Goal: Information Seeking & Learning: Learn about a topic

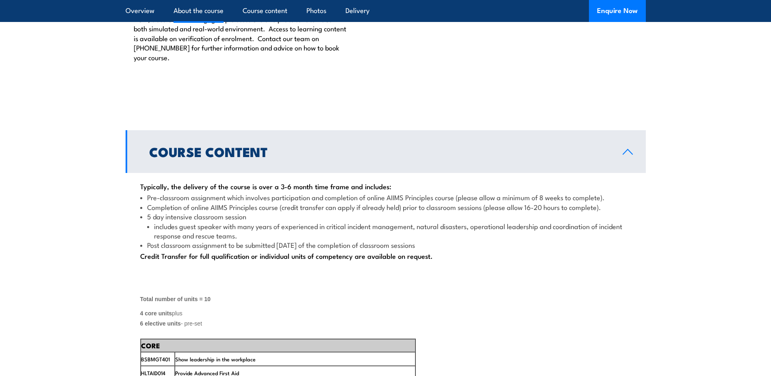
scroll to position [1057, 0]
click at [146, 201] on li "Pre-classroom assignment which involves participation and completion of online …" at bounding box center [385, 195] width 491 height 9
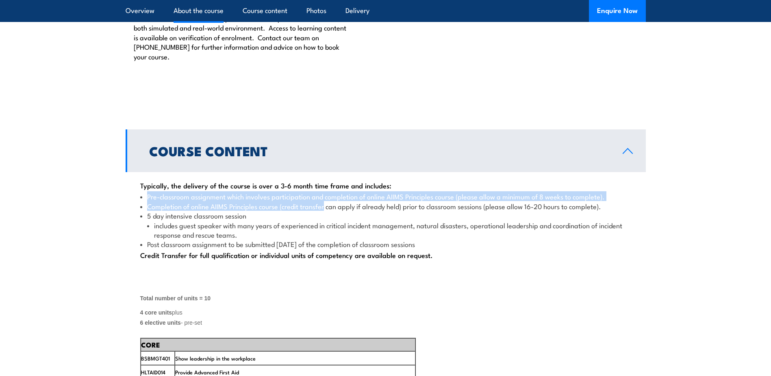
drag, startPoint x: 146, startPoint y: 223, endPoint x: 304, endPoint y: 230, distance: 157.9
click at [304, 230] on ul "Pre-classroom assignment which involves participation and completion of online …" at bounding box center [385, 219] width 491 height 57
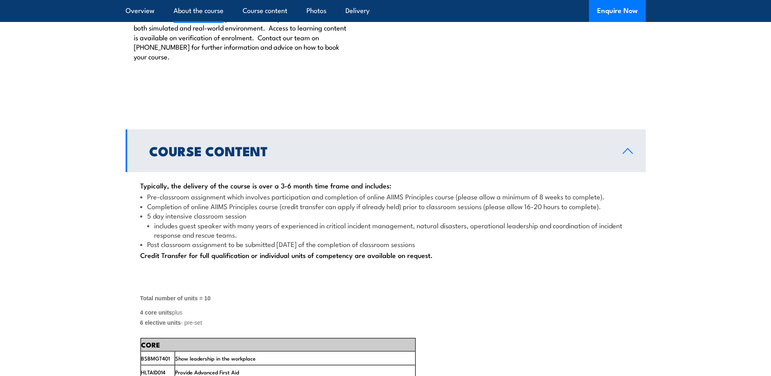
drag, startPoint x: 156, startPoint y: 212, endPoint x: 391, endPoint y: 212, distance: 235.3
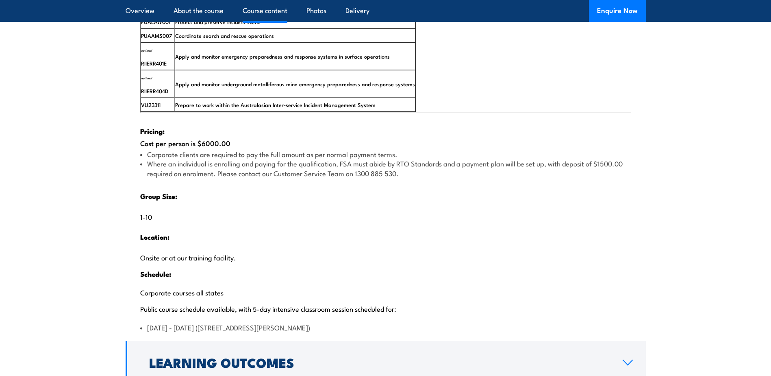
scroll to position [1504, 0]
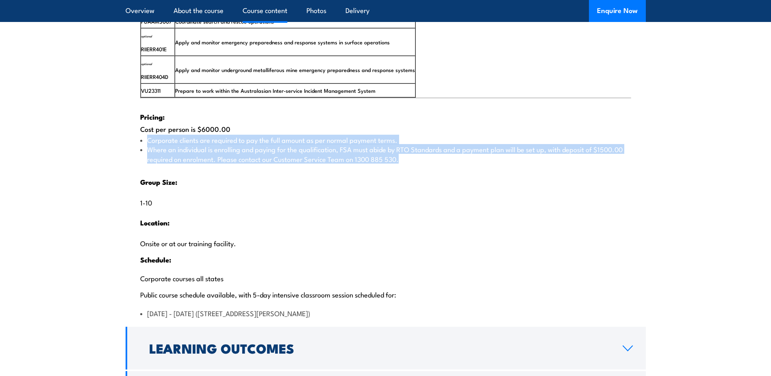
drag, startPoint x: 408, startPoint y: 183, endPoint x: 146, endPoint y: 168, distance: 262.2
click at [146, 163] on ul "Corporate clients are required to pay the full amount as per normal payment ter…" at bounding box center [385, 149] width 491 height 28
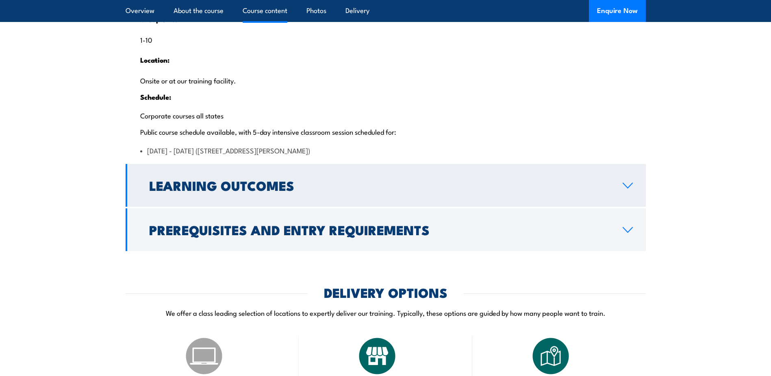
click at [359, 202] on link "Learning Outcomes" at bounding box center [386, 185] width 520 height 43
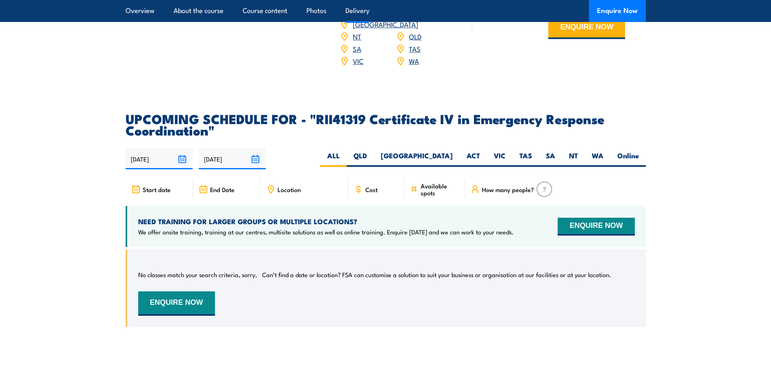
scroll to position [1655, 0]
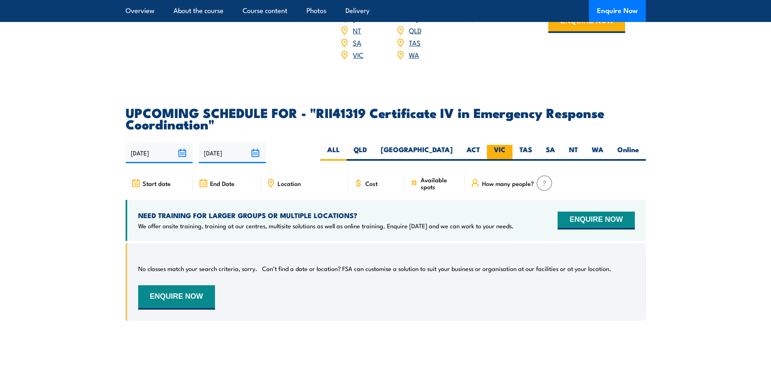
click at [502, 161] on label "VIC" at bounding box center [500, 153] width 26 height 16
click at [506, 150] on input "VIC" at bounding box center [508, 147] width 5 height 5
radio input "true"
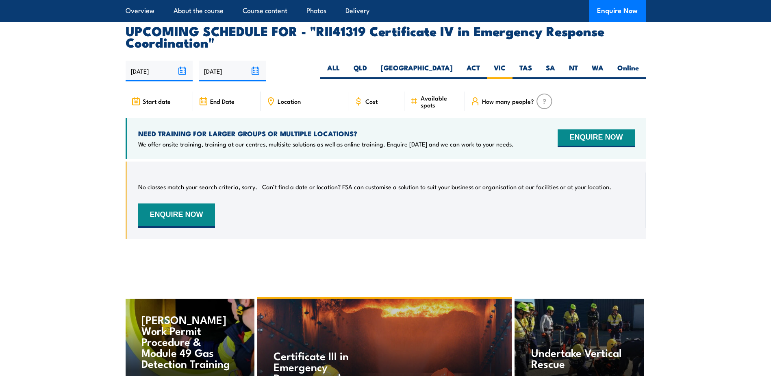
scroll to position [2213, 0]
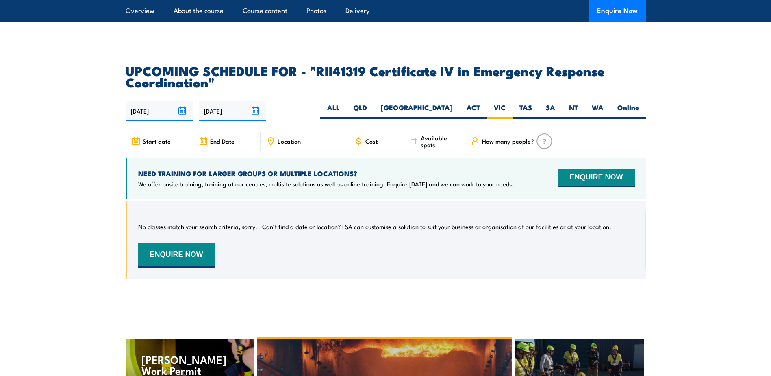
click at [186, 121] on input "[DATE]" at bounding box center [159, 110] width 67 height 21
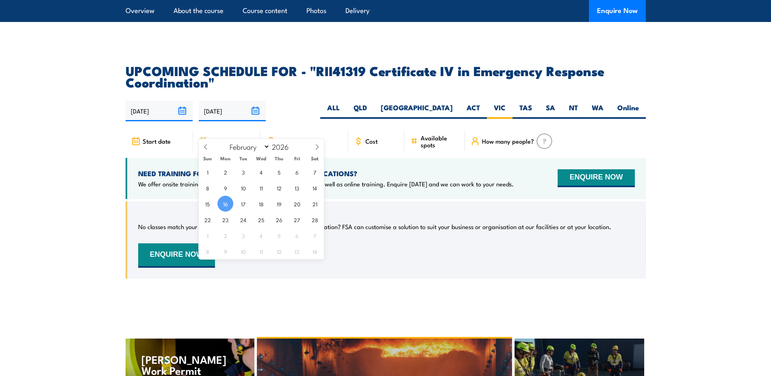
click at [256, 121] on input "[DATE]" at bounding box center [232, 110] width 67 height 21
click at [294, 149] on span at bounding box center [294, 148] width 6 height 5
click at [293, 143] on span at bounding box center [294, 143] width 6 height 5
type input "2027"
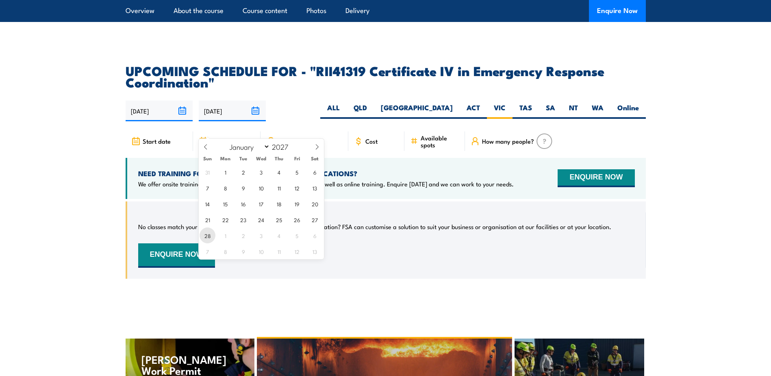
click at [211, 233] on span "28" at bounding box center [208, 235] width 16 height 16
type input "28/02/2027"
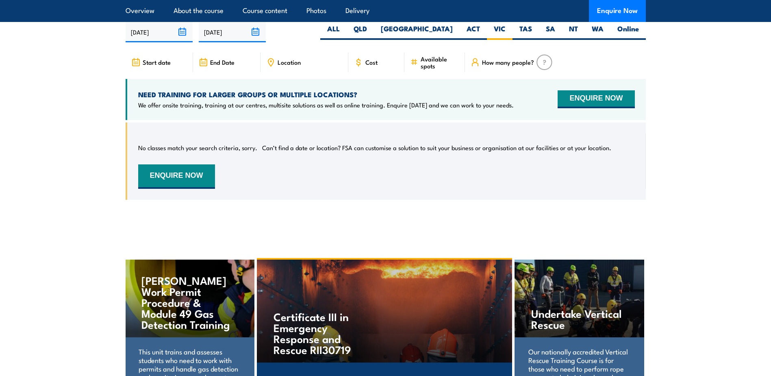
scroll to position [2295, 0]
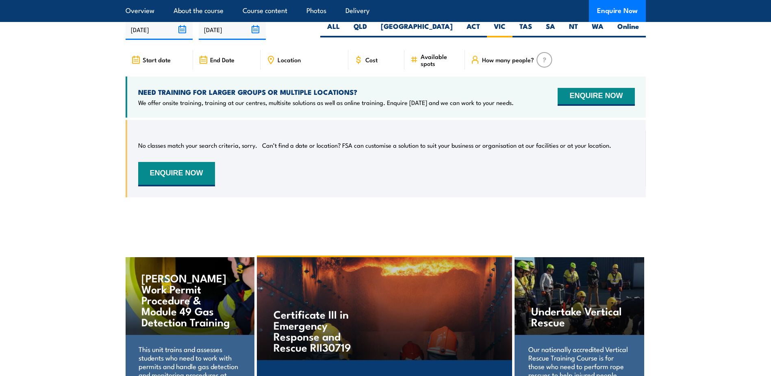
click at [162, 63] on span "Start date" at bounding box center [157, 59] width 28 height 7
click at [280, 63] on span "Location" at bounding box center [289, 59] width 23 height 7
click at [344, 70] on div "Location" at bounding box center [305, 60] width 88 height 20
drag, startPoint x: 388, startPoint y: 75, endPoint x: 415, endPoint y: 76, distance: 27.7
click at [388, 70] on div "Cost" at bounding box center [376, 60] width 56 height 20
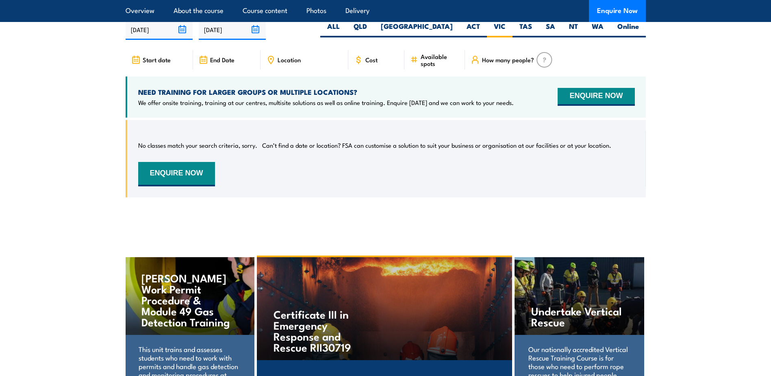
click at [440, 67] on span "Available spots" at bounding box center [440, 60] width 39 height 14
click at [446, 67] on span "Available spots" at bounding box center [440, 60] width 39 height 14
click at [437, 67] on span "Available spots" at bounding box center [440, 60] width 39 height 14
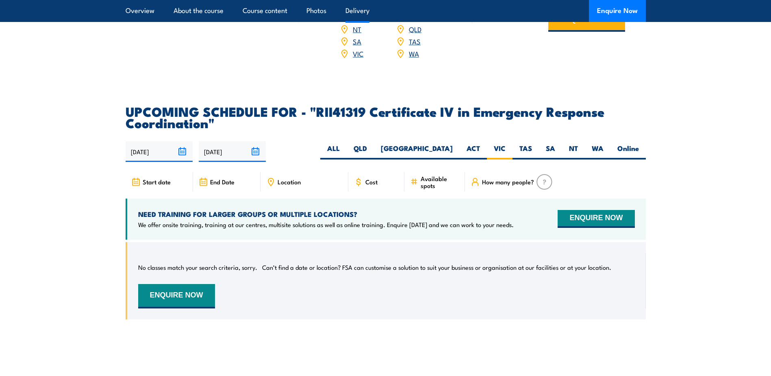
scroll to position [1929, 0]
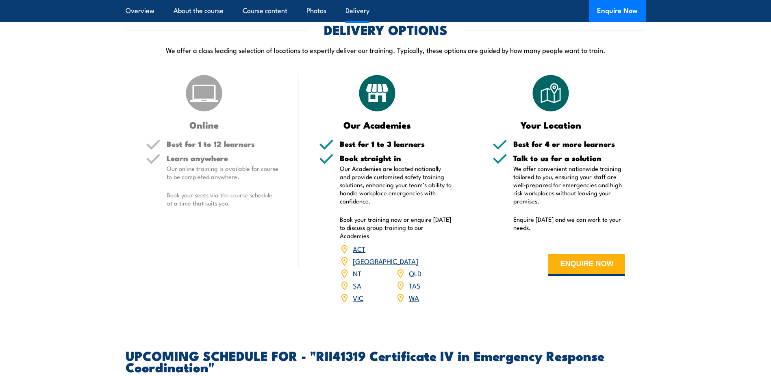
click at [358, 253] on link "ACT" at bounding box center [359, 248] width 13 height 10
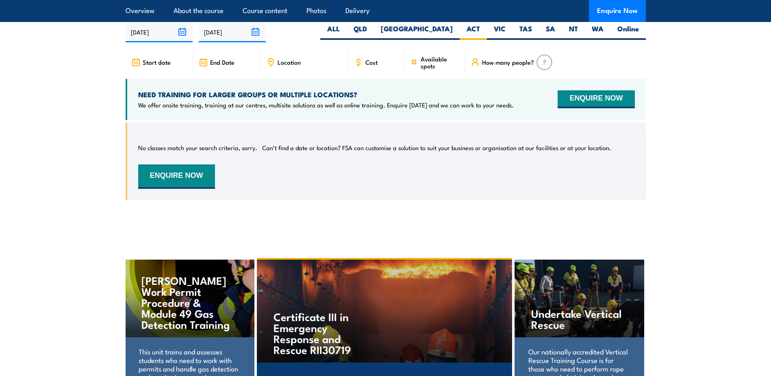
scroll to position [2295, 0]
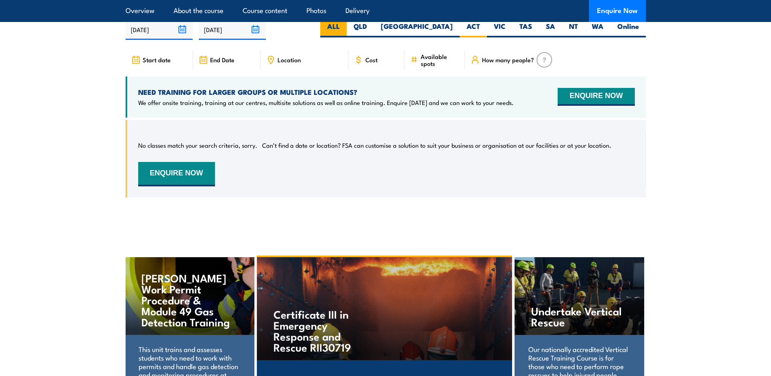
click at [347, 37] on label "ALL" at bounding box center [333, 30] width 26 height 16
click at [345, 27] on input "ALL" at bounding box center [342, 24] width 5 height 5
radio input "true"
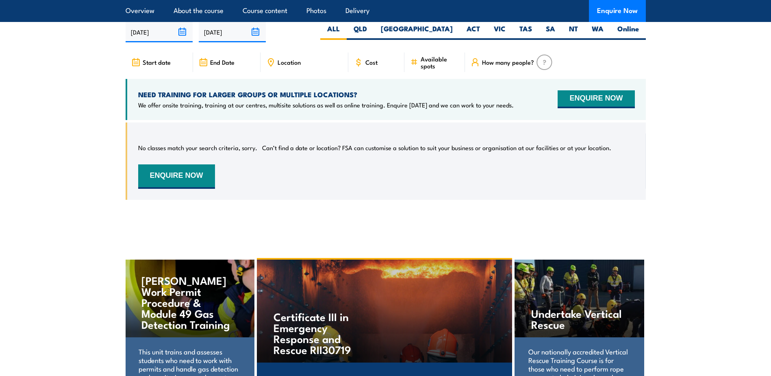
scroll to position [2295, 0]
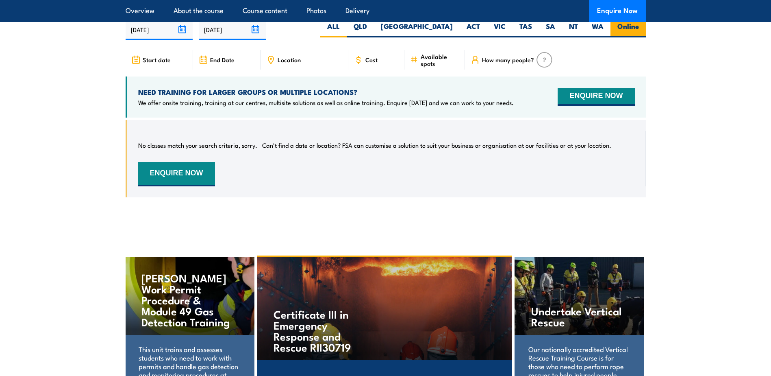
click at [624, 37] on label "Online" at bounding box center [627, 30] width 35 height 16
click at [639, 27] on input "Online" at bounding box center [641, 24] width 5 height 5
radio input "true"
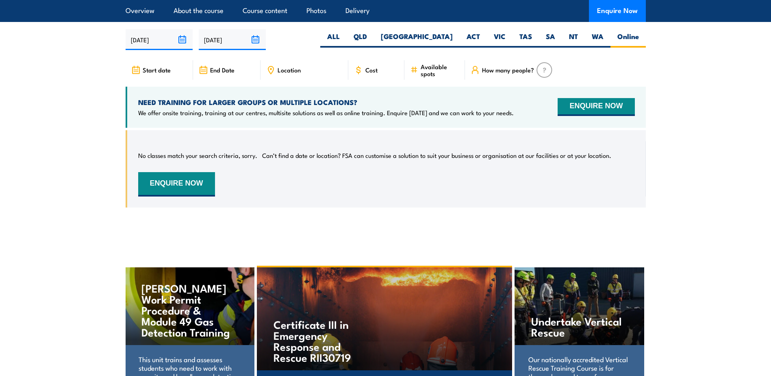
scroll to position [2295, 0]
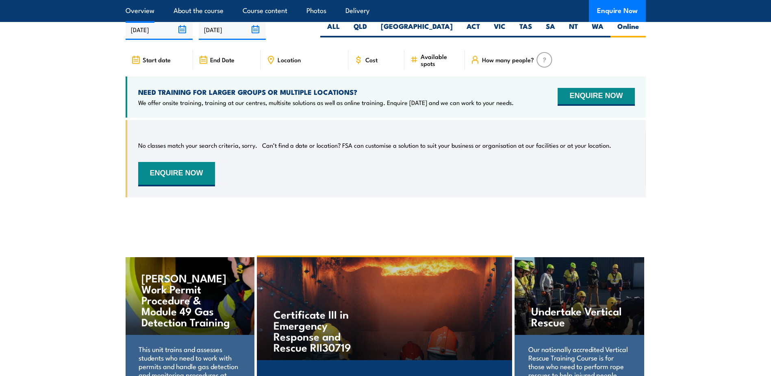
click at [148, 10] on link "Overview" at bounding box center [140, 11] width 29 height 22
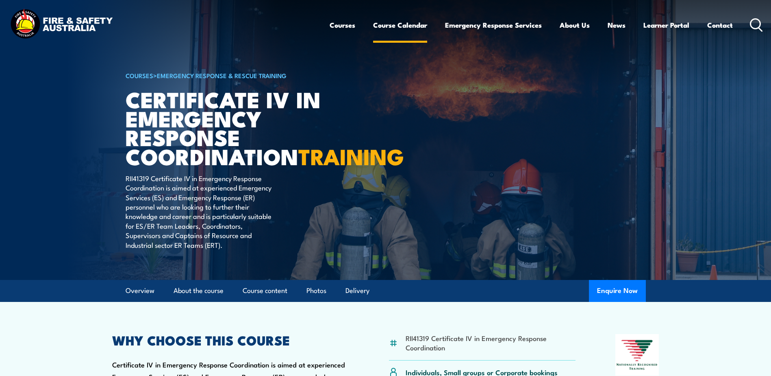
click at [392, 28] on link "Course Calendar" at bounding box center [400, 25] width 54 height 22
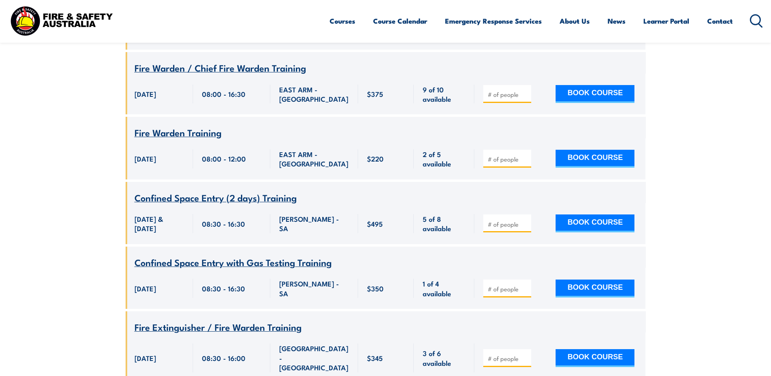
scroll to position [2235, 0]
